Goal: Use online tool/utility: Utilize a website feature to perform a specific function

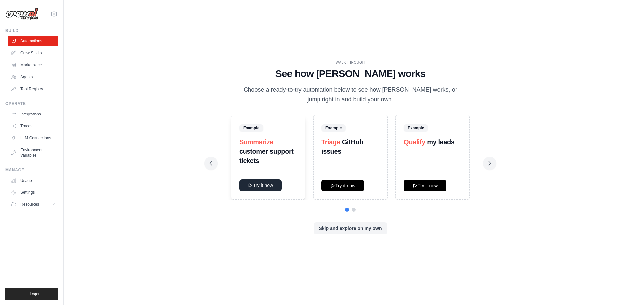
click at [267, 185] on button "Try it now" at bounding box center [260, 185] width 42 height 12
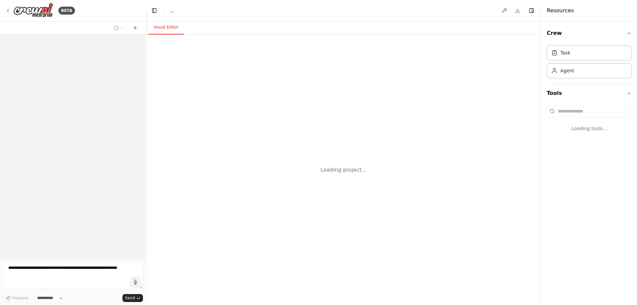
select select "****"
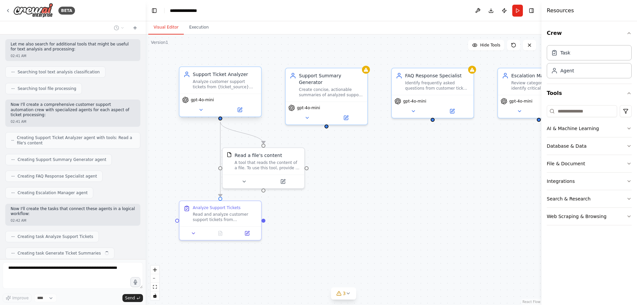
scroll to position [121, 0]
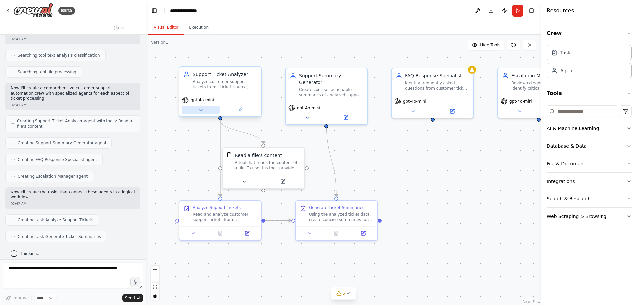
click at [200, 110] on icon at bounding box center [201, 109] width 3 height 1
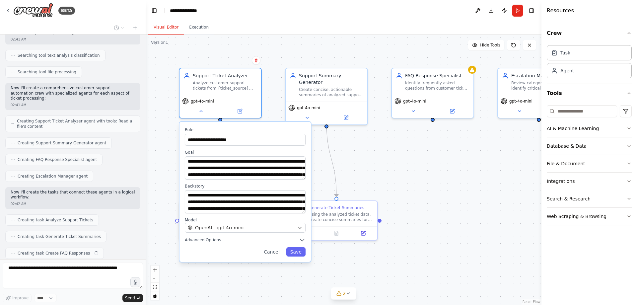
scroll to position [138, 0]
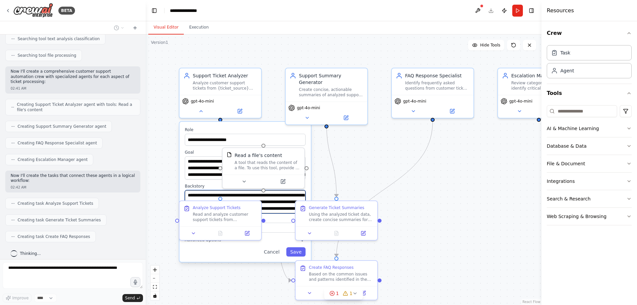
click at [272, 199] on textarea "**********" at bounding box center [245, 201] width 121 height 23
click at [201, 112] on icon at bounding box center [200, 109] width 5 height 5
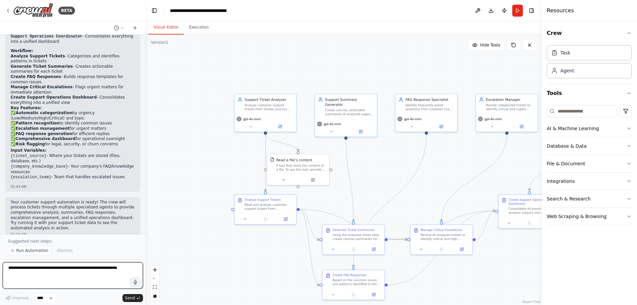
scroll to position [574, 0]
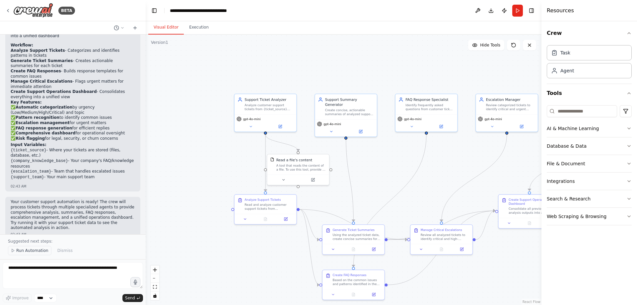
click at [35, 253] on span "Run Automation" at bounding box center [32, 250] width 32 height 5
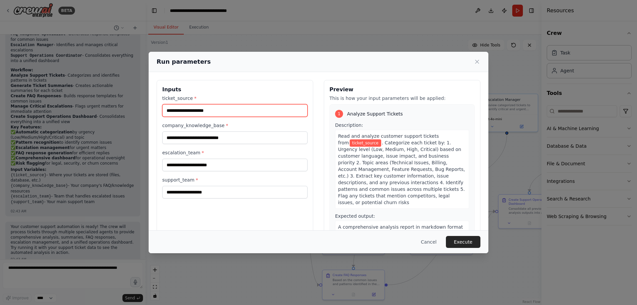
click at [183, 109] on input "ticket_source *" at bounding box center [234, 110] width 145 height 13
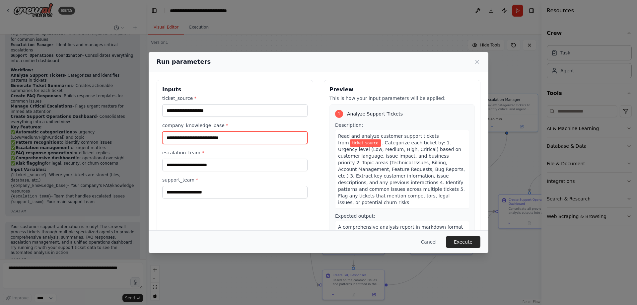
click at [215, 140] on input "company_knowledge_base *" at bounding box center [234, 137] width 145 height 13
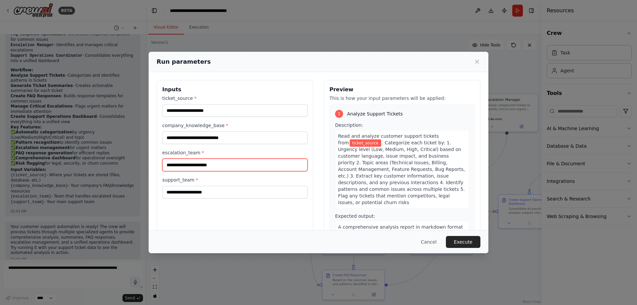
click at [204, 167] on input "escalation_team *" at bounding box center [234, 165] width 145 height 13
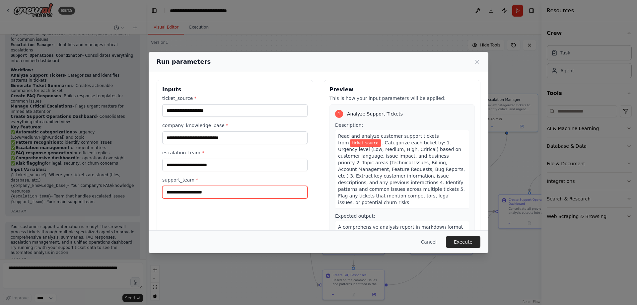
click at [195, 194] on input "support_team *" at bounding box center [234, 192] width 145 height 13
click at [478, 62] on icon at bounding box center [477, 61] width 7 height 7
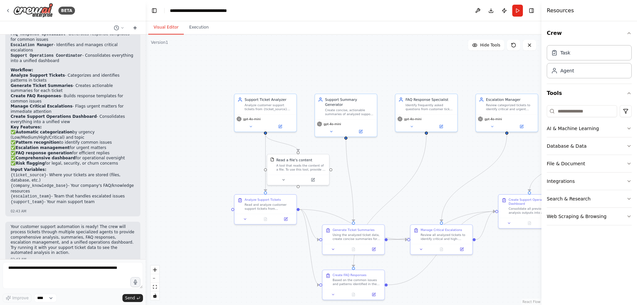
click at [135, 28] on icon at bounding box center [134, 28] width 3 height 0
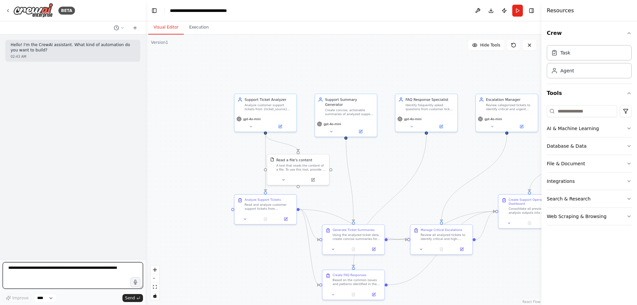
click at [77, 267] on textarea at bounding box center [73, 275] width 140 height 27
type textarea "**********"
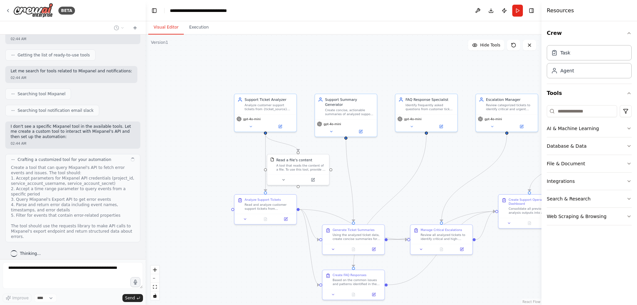
scroll to position [95, 0]
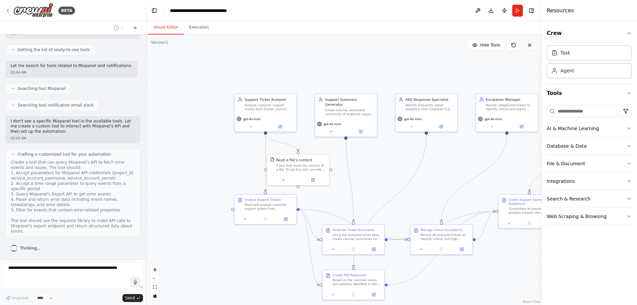
click at [530, 48] on button at bounding box center [529, 45] width 13 height 11
click at [531, 45] on icon at bounding box center [529, 44] width 5 height 5
click at [629, 129] on icon "button" at bounding box center [629, 128] width 3 height 1
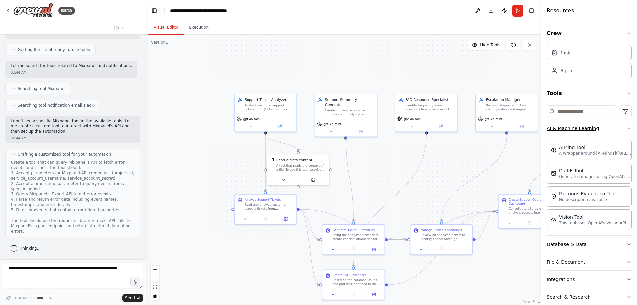
click at [629, 129] on div "Crew Task Agent Tools AI & Machine Learning AIMind Tool A wrapper around [AI-Mi…" at bounding box center [590, 163] width 96 height 284
click at [627, 128] on icon "button" at bounding box center [629, 128] width 5 height 5
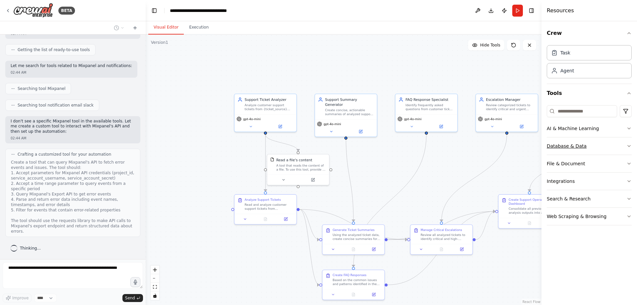
click at [628, 148] on icon "button" at bounding box center [629, 145] width 5 height 5
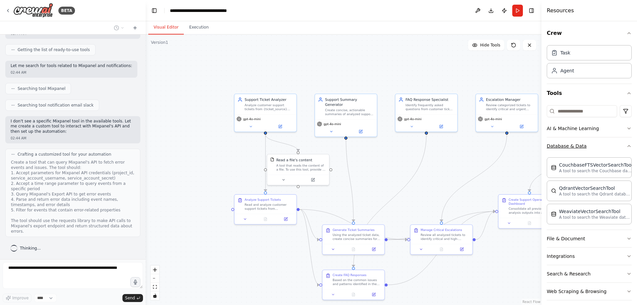
click at [627, 146] on icon "button" at bounding box center [629, 145] width 5 height 5
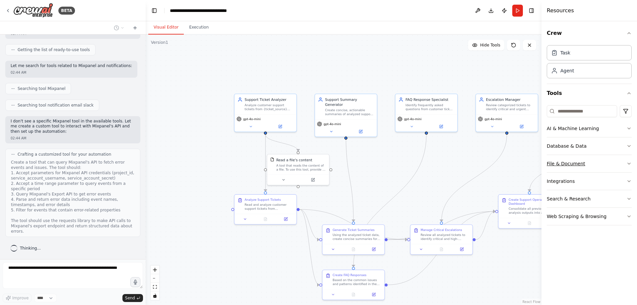
click at [627, 163] on icon "button" at bounding box center [629, 163] width 5 height 5
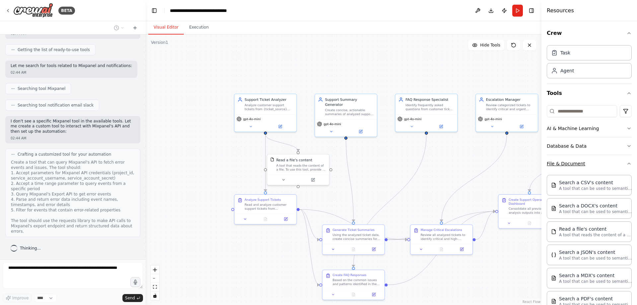
click at [627, 163] on div "Crew Task Agent Tools AI & Machine Learning Database & Data File & Document Sea…" at bounding box center [590, 163] width 96 height 284
click at [627, 164] on icon "button" at bounding box center [629, 163] width 5 height 5
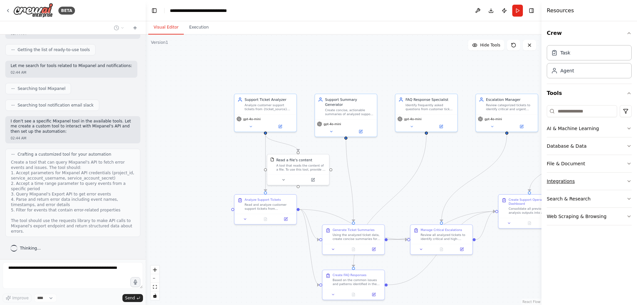
click at [629, 180] on icon "button" at bounding box center [629, 181] width 5 height 5
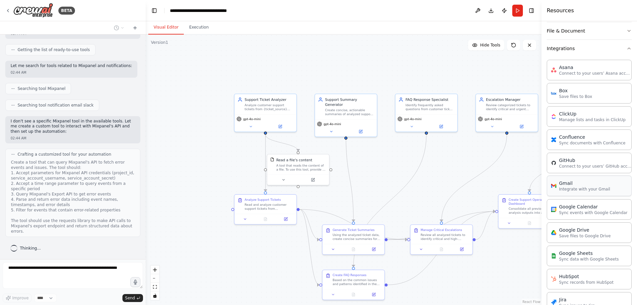
scroll to position [138, 0]
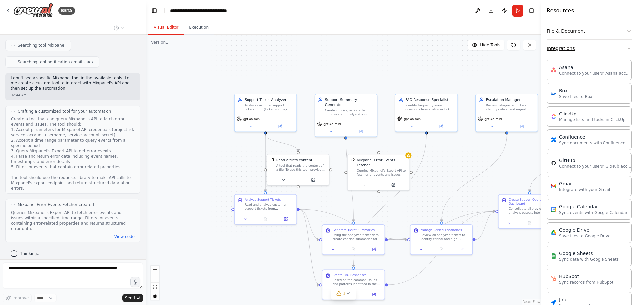
click at [627, 49] on icon "button" at bounding box center [629, 48] width 5 height 5
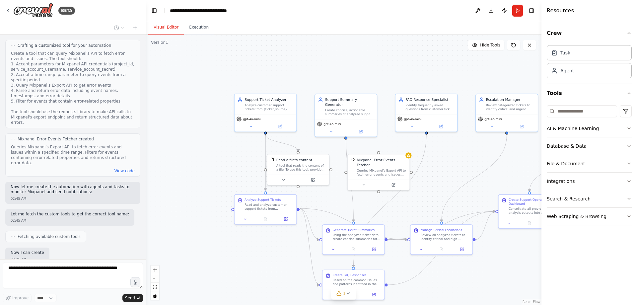
scroll to position [242, 0]
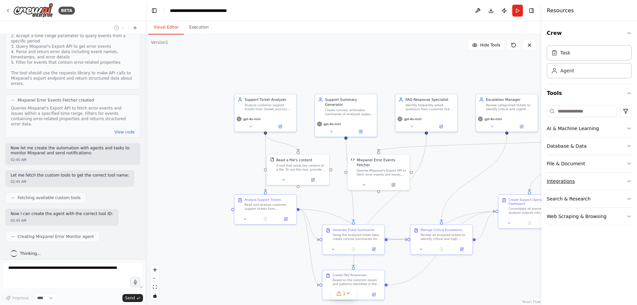
click at [602, 181] on button "Integrations" at bounding box center [589, 181] width 85 height 17
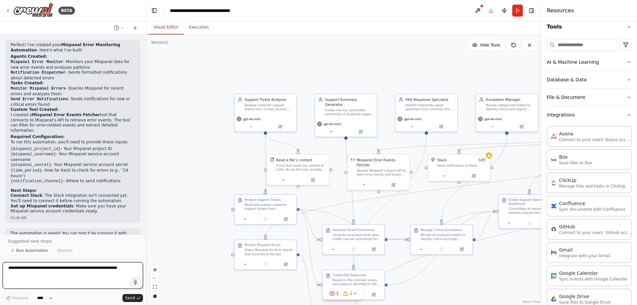
scroll to position [0, 0]
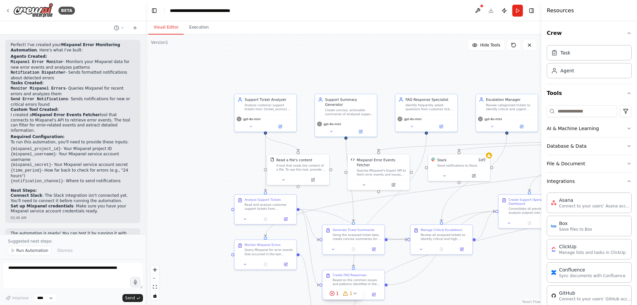
click at [489, 16] on header "**********" at bounding box center [344, 10] width 396 height 21
